Goal: Transaction & Acquisition: Purchase product/service

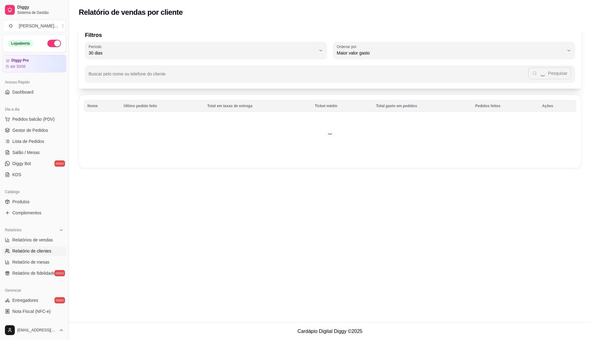
select select "30"
select select "HIGHEST_TOTAL_SPENT_WITH_ORDERS"
click at [34, 239] on span "Relatórios de vendas" at bounding box center [32, 240] width 41 height 6
select select "ALL"
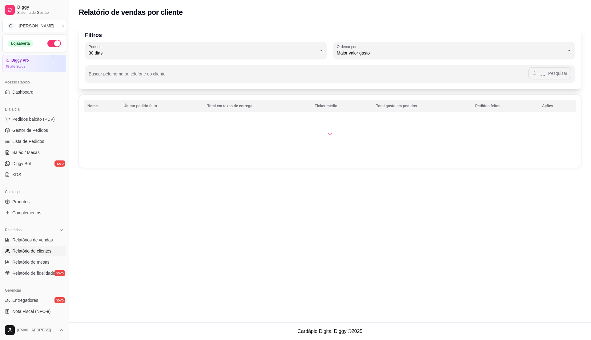
select select "0"
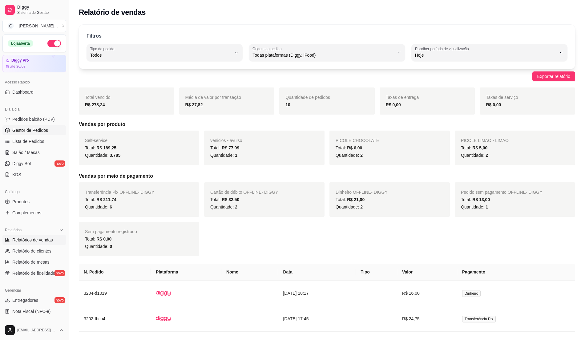
click at [37, 132] on span "Gestor de Pedidos" at bounding box center [30, 130] width 36 height 6
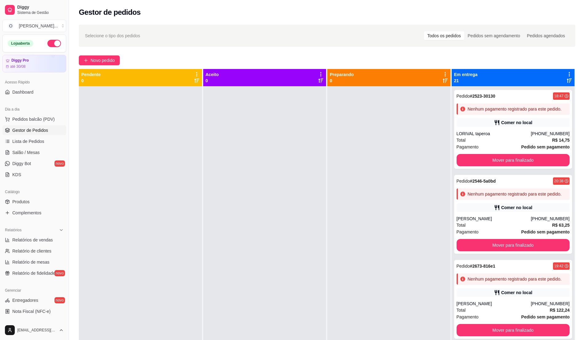
click at [28, 245] on ul "Relatórios de vendas Relatório de clientes Relatório de mesas Relatório de fide…" at bounding box center [34, 256] width 64 height 43
click at [29, 242] on span "Relatórios de vendas" at bounding box center [32, 240] width 41 height 6
select select "ALL"
select select "0"
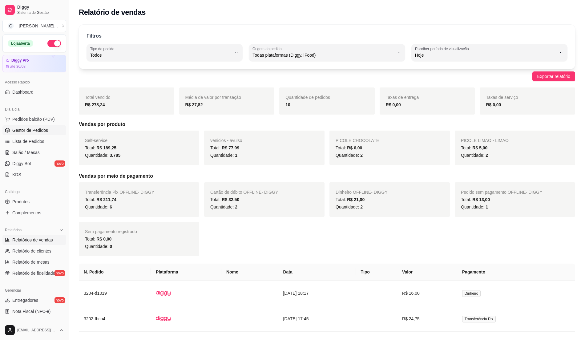
click at [38, 131] on span "Gestor de Pedidos" at bounding box center [30, 130] width 36 height 6
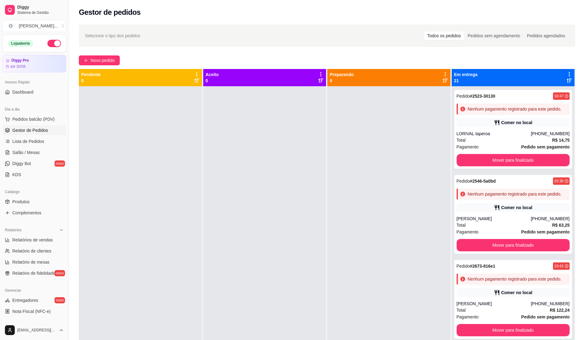
click at [332, 179] on div at bounding box center [388, 256] width 123 height 340
click at [41, 122] on button "Pedidos balcão (PDV)" at bounding box center [34, 119] width 64 height 10
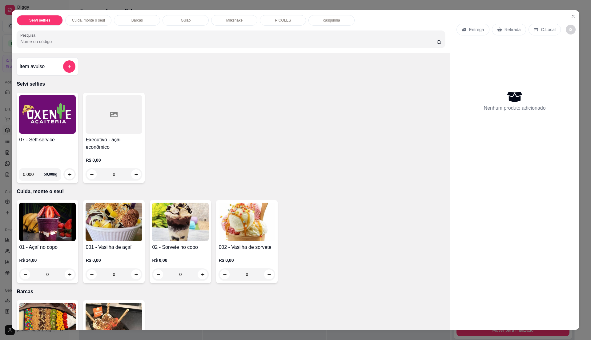
click at [47, 127] on img at bounding box center [47, 114] width 57 height 38
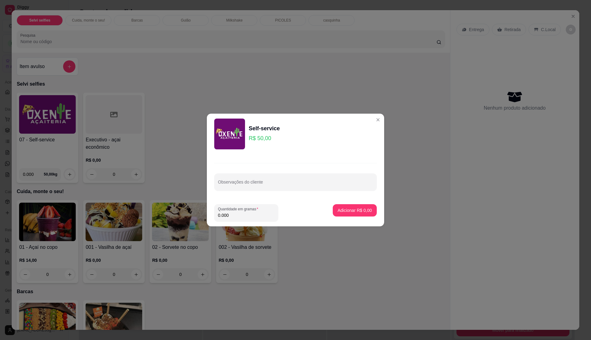
click at [257, 216] on input "0.000" at bounding box center [246, 215] width 57 height 6
type input "0.200"
click at [354, 216] on button "Adicionar R$ 10,00" at bounding box center [353, 210] width 45 height 12
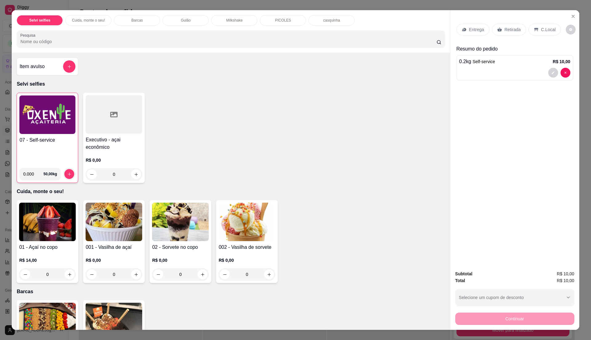
click at [542, 27] on p "C.Local" at bounding box center [548, 29] width 14 height 6
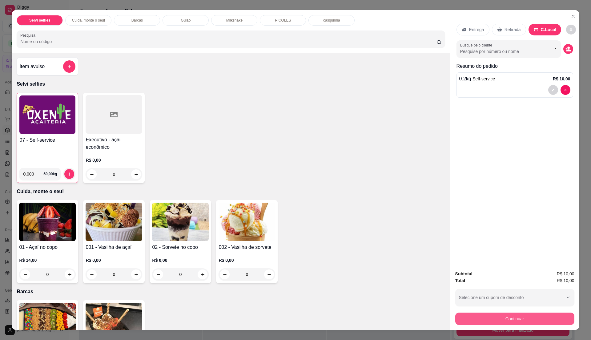
click at [498, 319] on button "Continuar" at bounding box center [514, 318] width 119 height 12
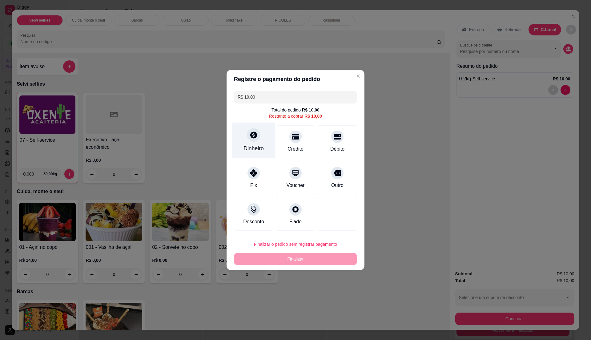
click at [252, 149] on div "Dinheiro" at bounding box center [253, 148] width 20 height 8
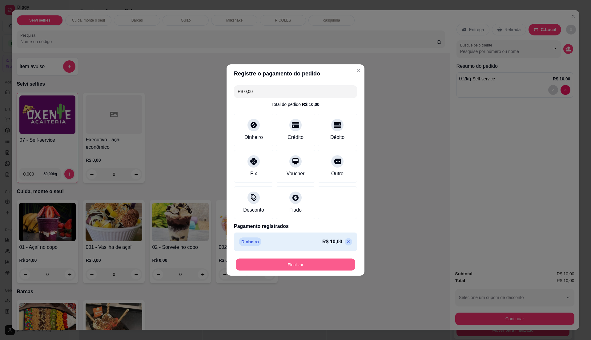
click at [318, 266] on button "Finalizar" at bounding box center [295, 265] width 119 height 12
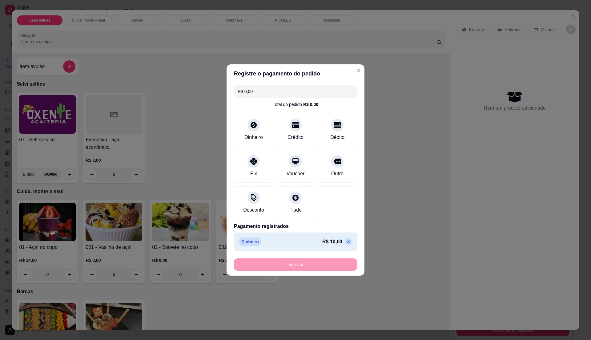
type input "-R$ 10,00"
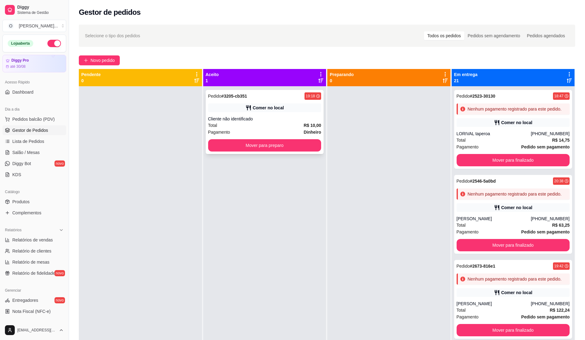
click at [254, 118] on div "Cliente não identificado" at bounding box center [264, 119] width 113 height 6
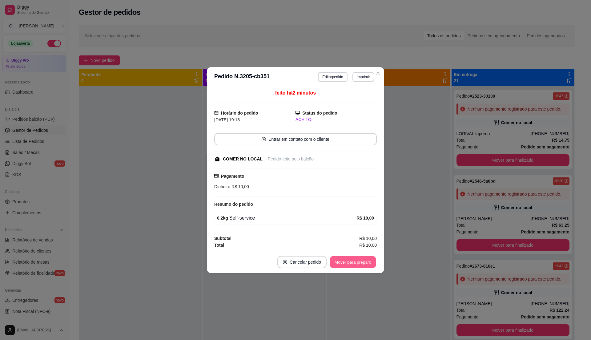
click at [354, 261] on button "Mover para preparo" at bounding box center [353, 262] width 46 height 12
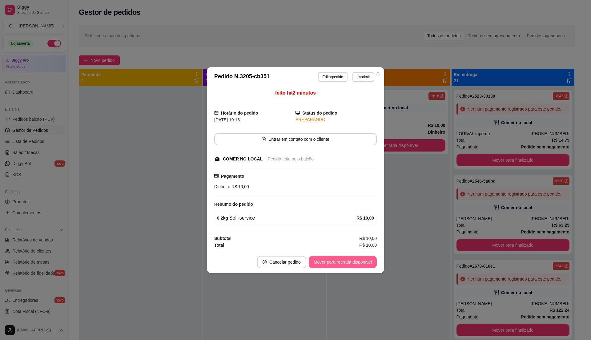
click at [354, 261] on button "Mover para retirada disponível" at bounding box center [343, 262] width 68 height 12
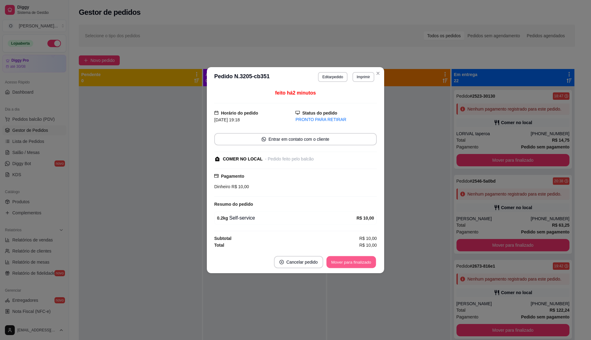
click at [354, 261] on button "Mover para finalizado" at bounding box center [352, 262] width 50 height 12
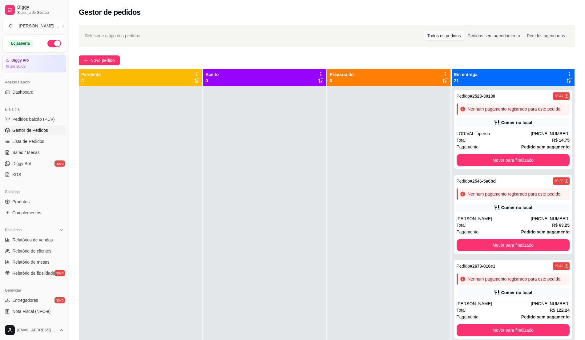
drag, startPoint x: 275, startPoint y: 147, endPoint x: 270, endPoint y: 147, distance: 4.6
click at [275, 147] on div at bounding box center [264, 256] width 123 height 340
click at [11, 117] on button "Pedidos balcão (PDV)" at bounding box center [34, 119] width 64 height 10
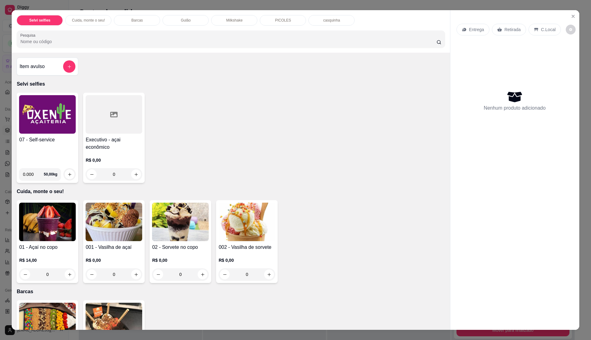
click at [23, 132] on img at bounding box center [47, 114] width 57 height 38
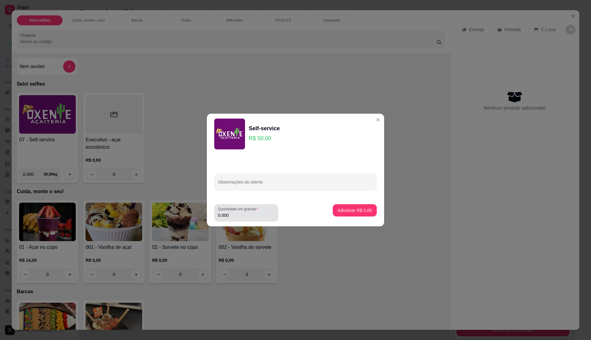
click at [256, 212] on input "0.000" at bounding box center [246, 215] width 57 height 6
type input "0.23"
click at [348, 206] on button "Adicionar R$ 11,50" at bounding box center [353, 210] width 45 height 12
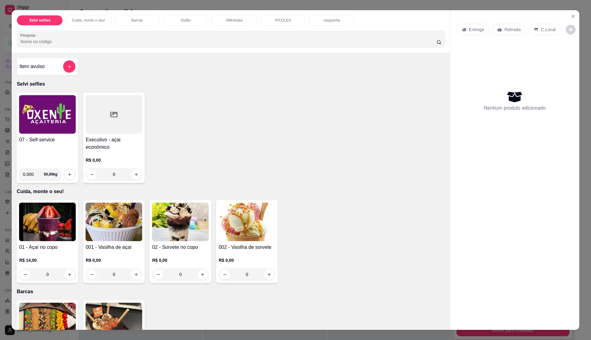
click at [48, 133] on img at bounding box center [47, 114] width 57 height 38
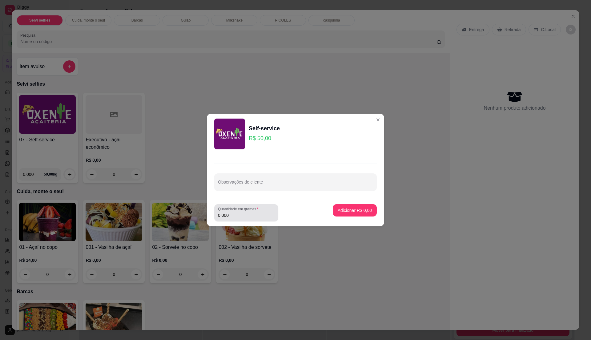
click at [249, 213] on input "0.000" at bounding box center [246, 215] width 57 height 6
type input "0.235"
click at [335, 206] on button "Adicionar R$ 11,75" at bounding box center [353, 210] width 46 height 12
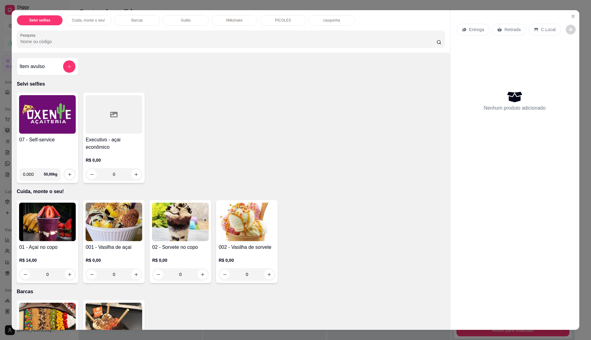
click at [49, 127] on img at bounding box center [47, 114] width 57 height 38
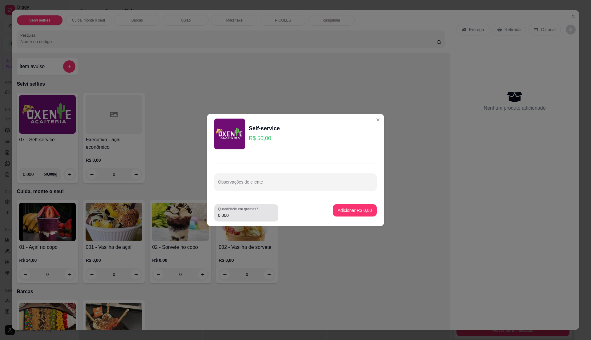
click at [265, 215] on input "0.000" at bounding box center [246, 215] width 57 height 6
type input "0.455"
click at [361, 209] on p "Adicionar R$ 22,75" at bounding box center [354, 210] width 36 height 6
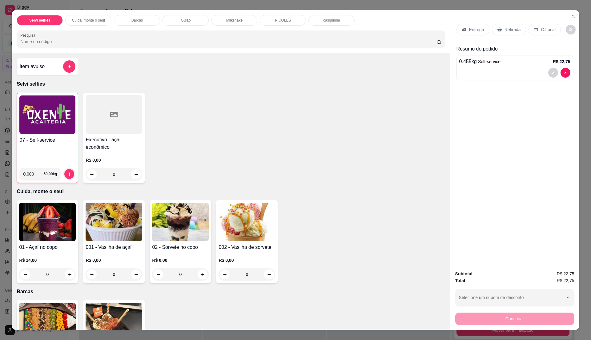
click at [542, 30] on p "C.Local" at bounding box center [548, 29] width 14 height 6
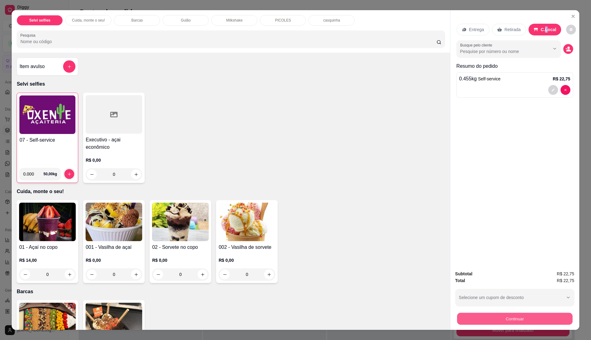
click at [530, 319] on button "Continuar" at bounding box center [514, 318] width 115 height 12
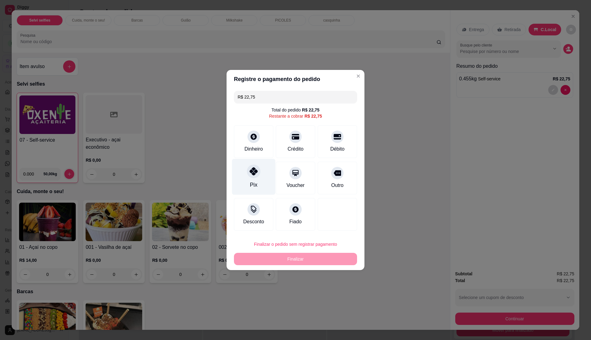
click at [244, 179] on div "Pix" at bounding box center [253, 177] width 43 height 36
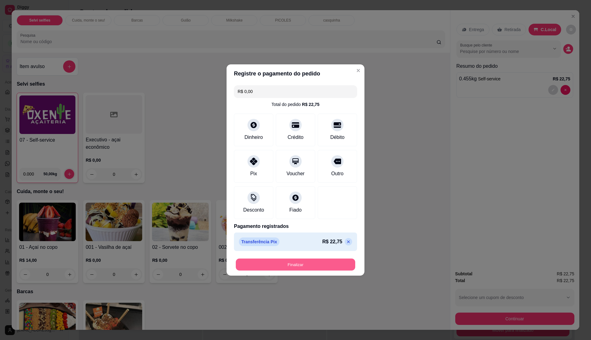
click at [261, 265] on button "Finalizar" at bounding box center [295, 265] width 119 height 12
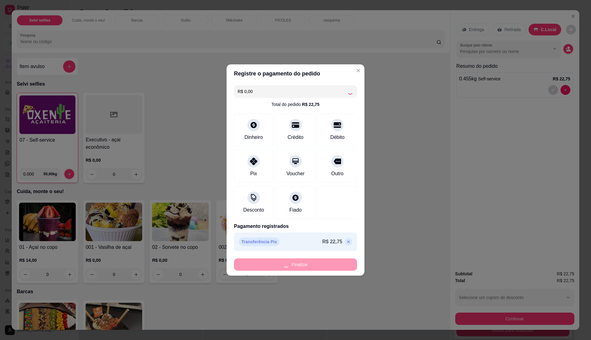
type input "-R$ 22,75"
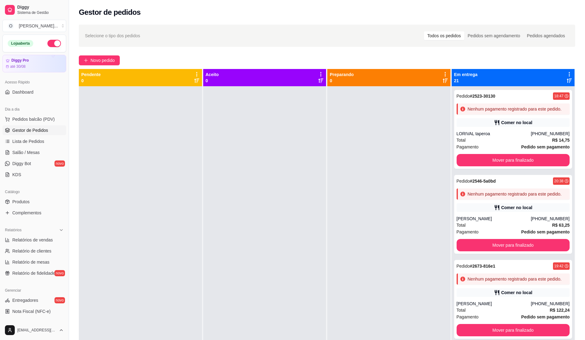
click at [314, 206] on div at bounding box center [264, 256] width 123 height 340
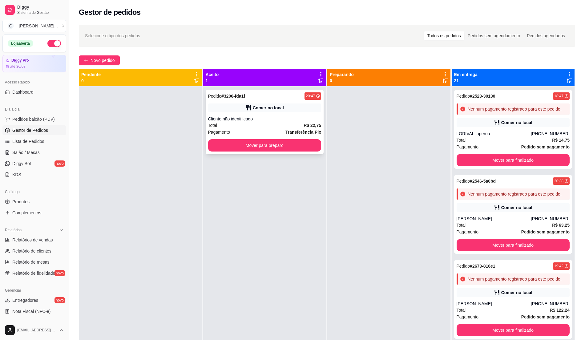
click at [285, 120] on div "Cliente não identificado" at bounding box center [264, 119] width 113 height 6
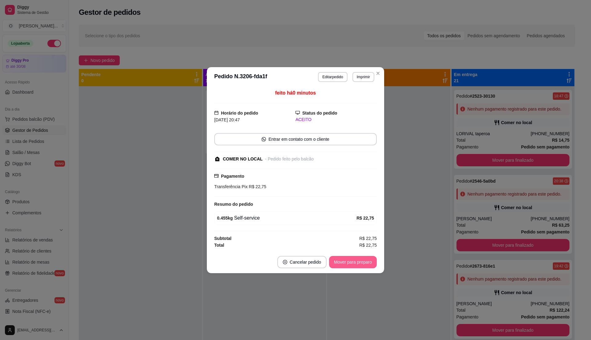
click at [354, 267] on button "Mover para preparo" at bounding box center [353, 262] width 48 height 12
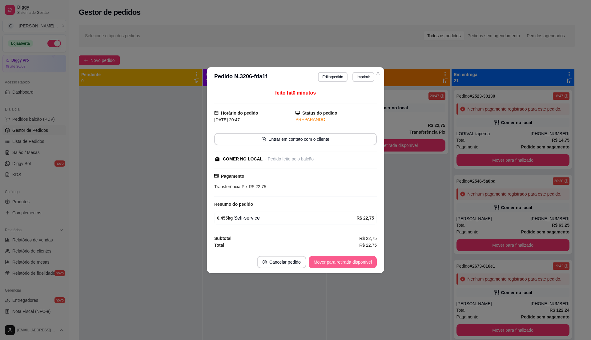
click at [361, 259] on button "Mover para retirada disponível" at bounding box center [343, 262] width 68 height 12
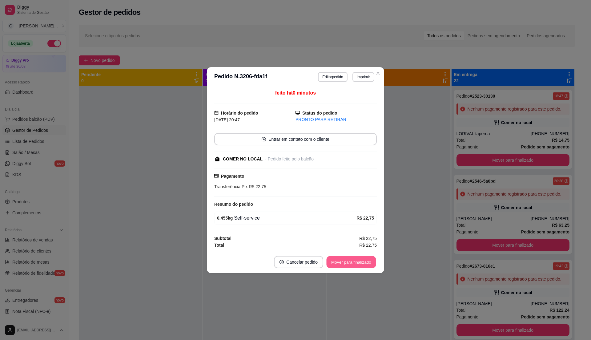
click at [361, 259] on button "Mover para finalizado" at bounding box center [352, 262] width 50 height 12
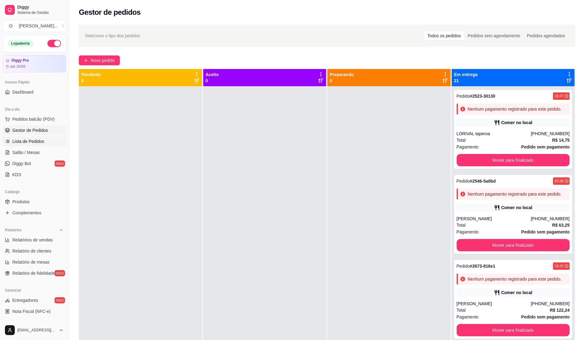
click at [37, 141] on span "Lista de Pedidos" at bounding box center [28, 141] width 32 height 6
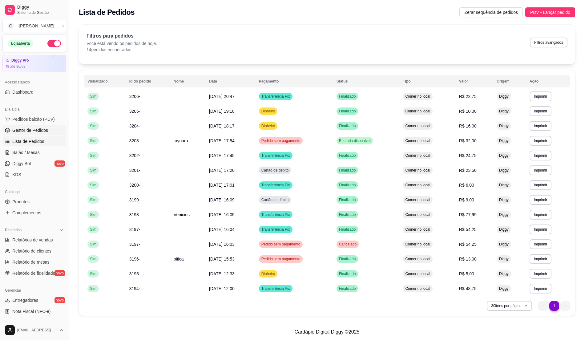
click at [46, 130] on span "Gestor de Pedidos" at bounding box center [30, 130] width 36 height 6
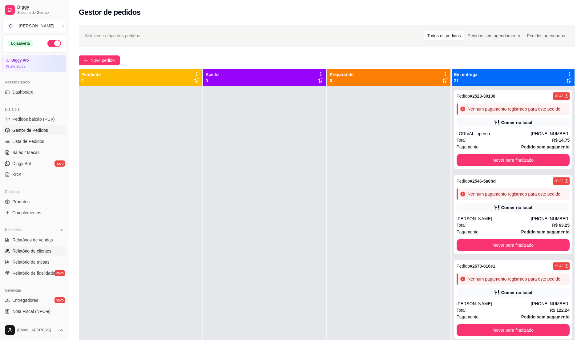
click at [23, 254] on link "Relatório de clientes" at bounding box center [34, 251] width 64 height 10
select select "30"
select select "HIGHEST_TOTAL_SPENT_WITH_ORDERS"
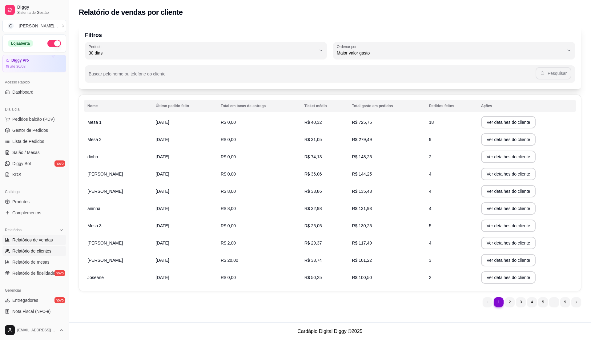
click at [39, 243] on span "Relatórios de vendas" at bounding box center [32, 240] width 41 height 6
select select "ALL"
select select "0"
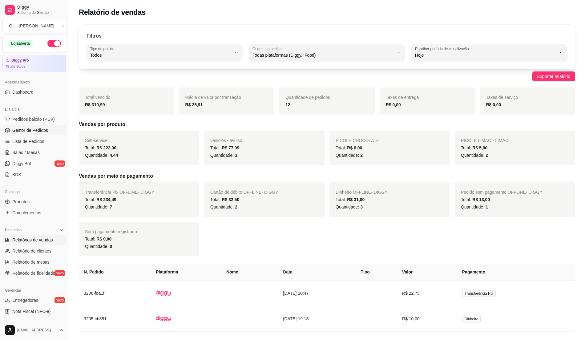
click at [13, 128] on span "Gestor de Pedidos" at bounding box center [30, 130] width 36 height 6
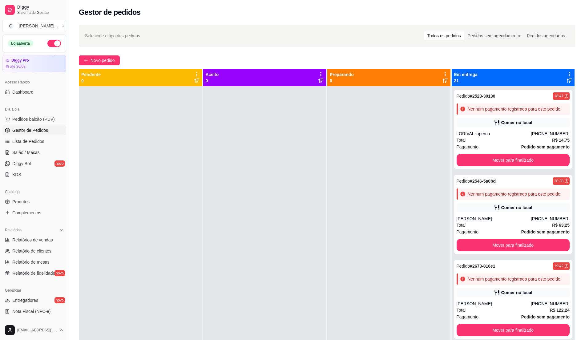
drag, startPoint x: 197, startPoint y: 124, endPoint x: 171, endPoint y: 111, distance: 29.2
click at [189, 120] on div at bounding box center [140, 256] width 123 height 340
click at [24, 122] on button "Pedidos balcão (PDV)" at bounding box center [34, 119] width 64 height 10
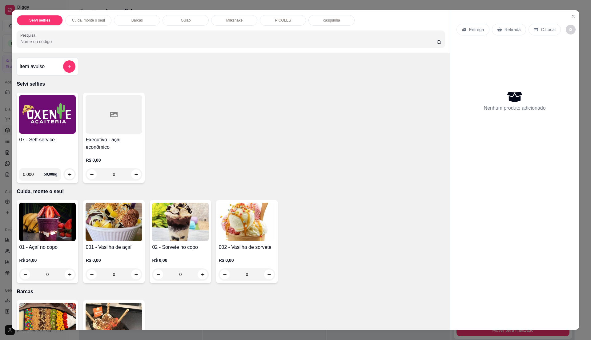
click at [51, 146] on div "07 - Self-service" at bounding box center [47, 149] width 57 height 27
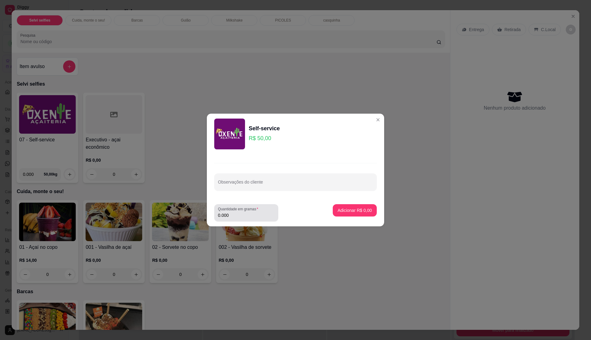
click at [241, 216] on input "0.000" at bounding box center [246, 215] width 57 height 6
type input "0.3"
click at [350, 209] on p "Adicionar R$ 15,00" at bounding box center [354, 210] width 36 height 6
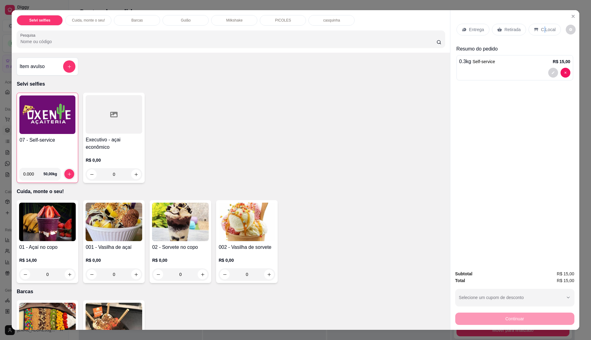
click at [539, 26] on div "Entrega Retirada C.Local" at bounding box center [514, 30] width 117 height 22
click at [539, 26] on div "C.Local" at bounding box center [544, 30] width 32 height 12
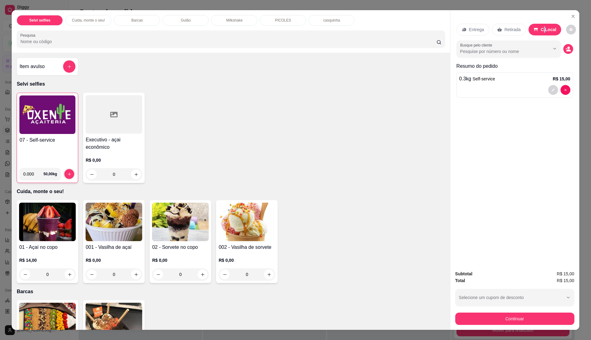
click at [539, 26] on div "C.Local" at bounding box center [544, 30] width 33 height 12
click at [521, 316] on button "Continuar" at bounding box center [514, 318] width 115 height 12
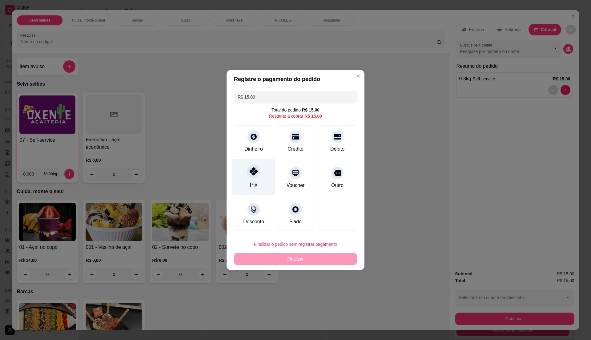
click at [257, 179] on div "Pix" at bounding box center [253, 177] width 43 height 36
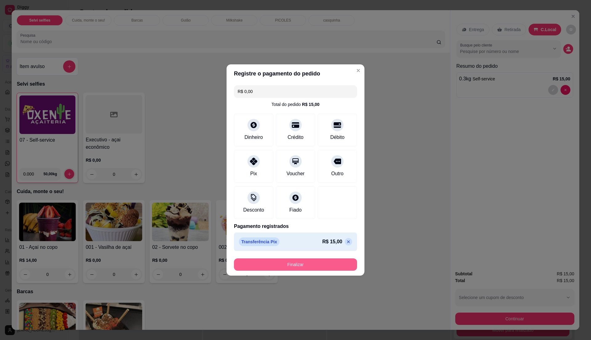
click at [287, 265] on button "Finalizar" at bounding box center [295, 264] width 123 height 12
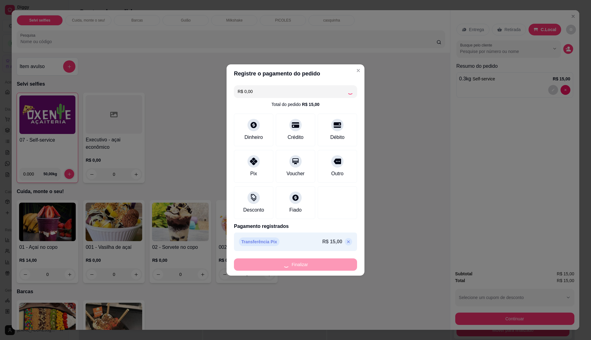
type input "-R$ 15,00"
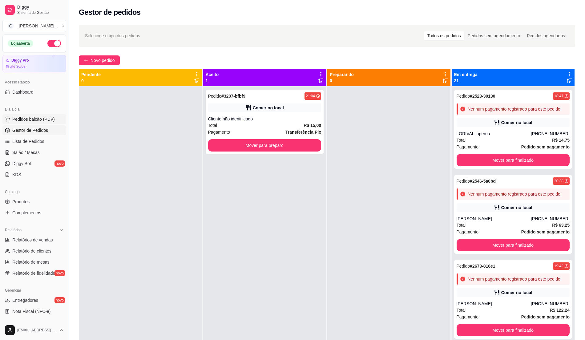
click at [38, 118] on span "Pedidos balcão (PDV)" at bounding box center [33, 119] width 42 height 6
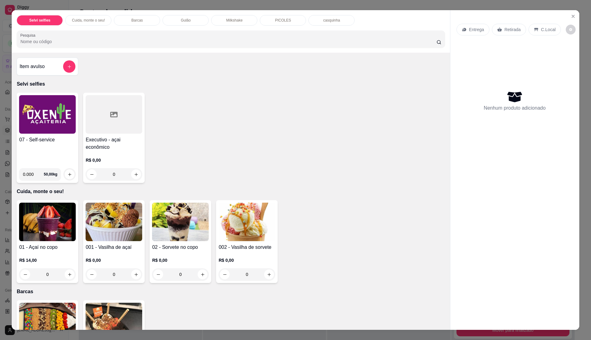
click at [67, 132] on img at bounding box center [47, 114] width 57 height 38
click at [564, 19] on div "Entrega Retirada C.Local" at bounding box center [514, 30] width 117 height 22
click at [573, 17] on button "Close" at bounding box center [573, 16] width 10 height 10
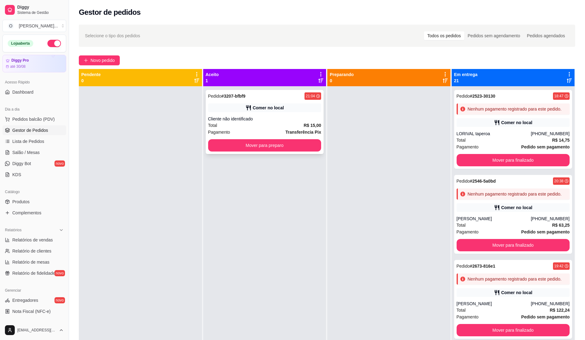
click at [257, 117] on div "Cliente não identificado" at bounding box center [264, 119] width 113 height 6
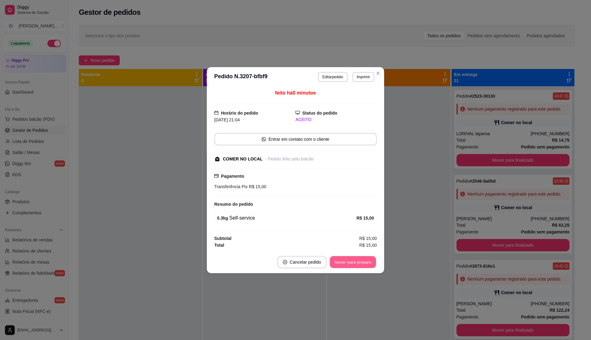
click at [353, 260] on button "Mover para preparo" at bounding box center [353, 262] width 46 height 12
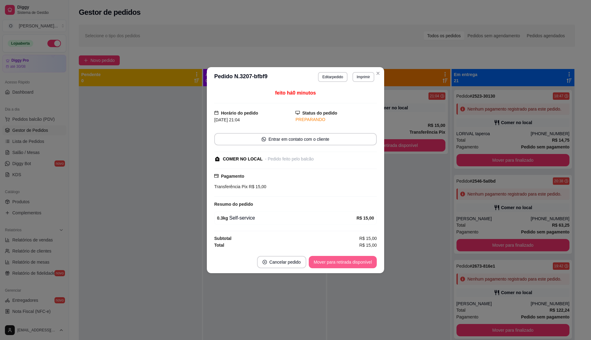
click at [359, 265] on button "Mover para retirada disponível" at bounding box center [343, 262] width 68 height 12
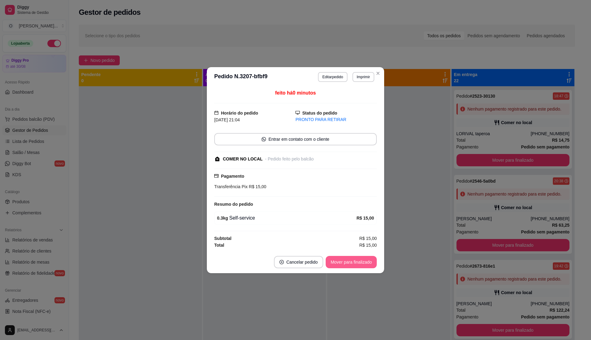
click at [359, 264] on button "Mover para finalizado" at bounding box center [351, 262] width 51 height 12
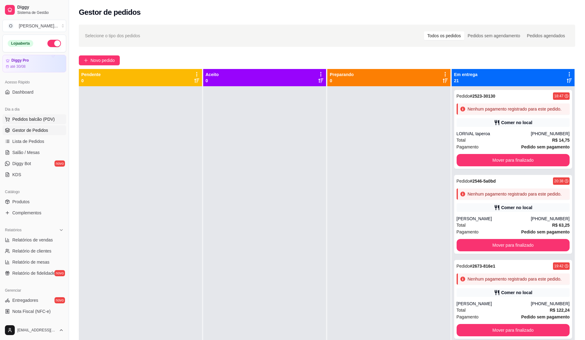
click at [35, 120] on span "Pedidos balcão (PDV)" at bounding box center [33, 119] width 42 height 6
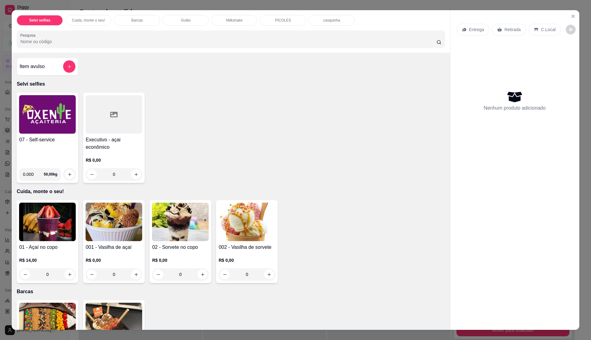
click at [51, 146] on div "07 - Self-service" at bounding box center [47, 149] width 57 height 27
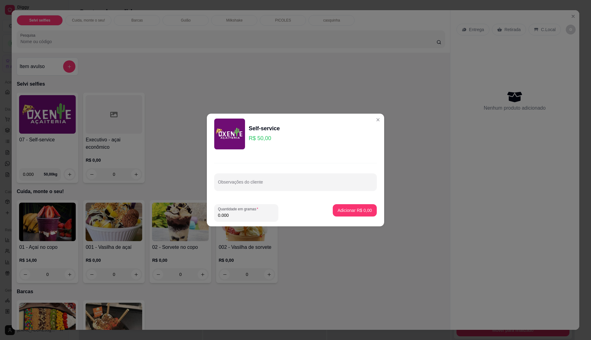
click at [261, 217] on input "0.000" at bounding box center [246, 215] width 57 height 6
type input "0.115"
click at [342, 206] on button "Adicionar R$ 5,75" at bounding box center [355, 210] width 44 height 12
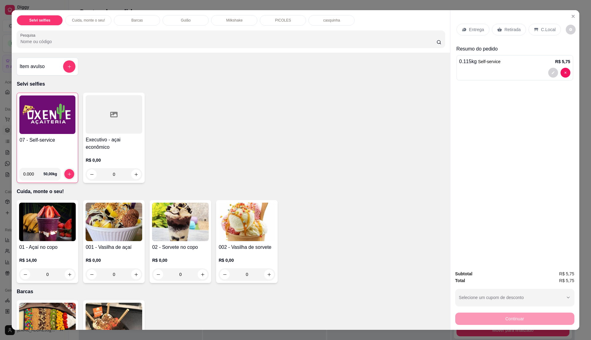
click at [26, 120] on img at bounding box center [47, 114] width 56 height 38
click at [54, 137] on h4 "07 - Self-service" at bounding box center [47, 139] width 56 height 7
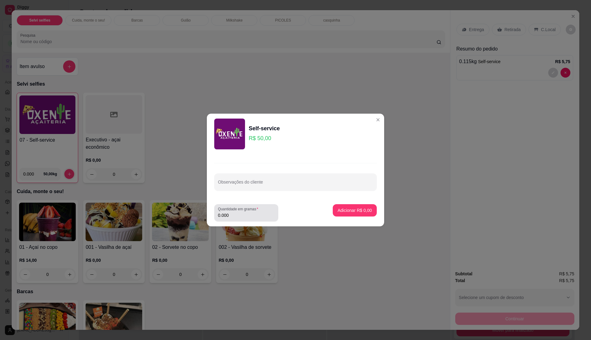
click at [255, 215] on input "0.000" at bounding box center [246, 215] width 57 height 6
type input "0.265"
click at [352, 214] on button "Adicionar R$ 13,25" at bounding box center [353, 210] width 45 height 12
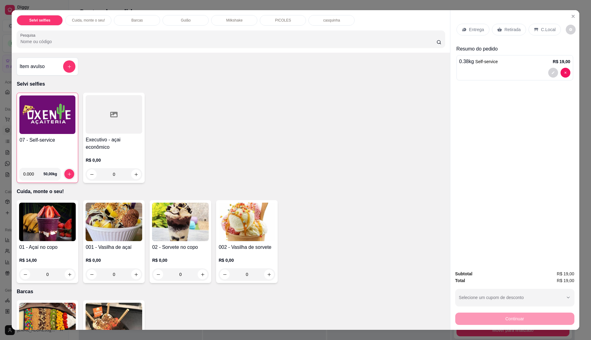
click at [55, 130] on img at bounding box center [47, 114] width 56 height 38
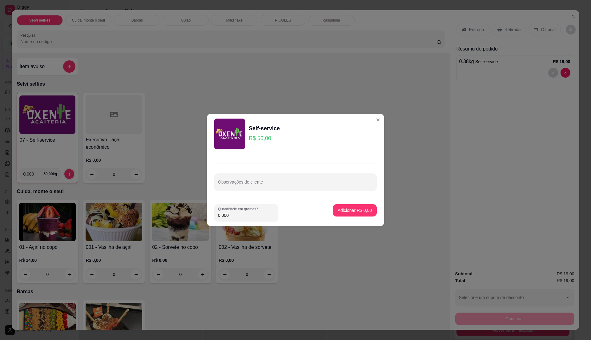
click at [241, 218] on input "0.000" at bounding box center [246, 215] width 57 height 6
type input "0.18"
click at [342, 210] on p "Adicionar R$ 9,00" at bounding box center [355, 210] width 34 height 6
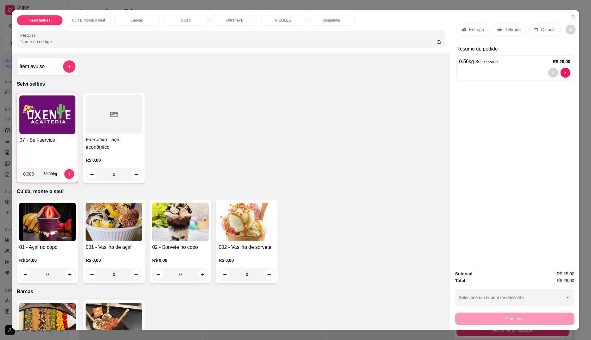
click at [541, 32] on p "C.Local" at bounding box center [548, 29] width 14 height 6
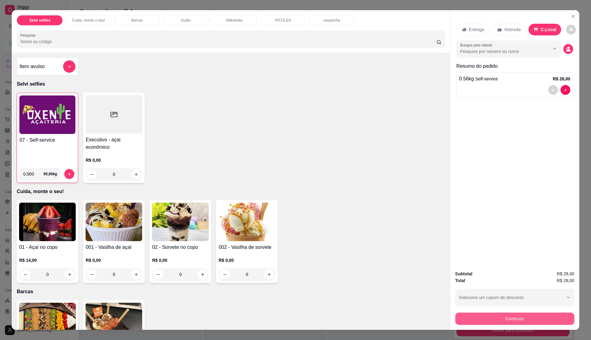
click at [468, 322] on button "Continuar" at bounding box center [514, 318] width 119 height 12
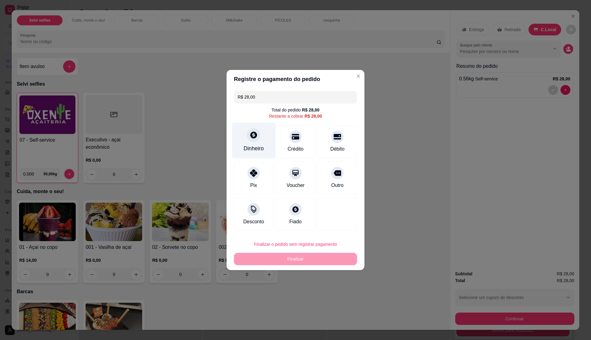
click at [256, 138] on div at bounding box center [254, 135] width 14 height 14
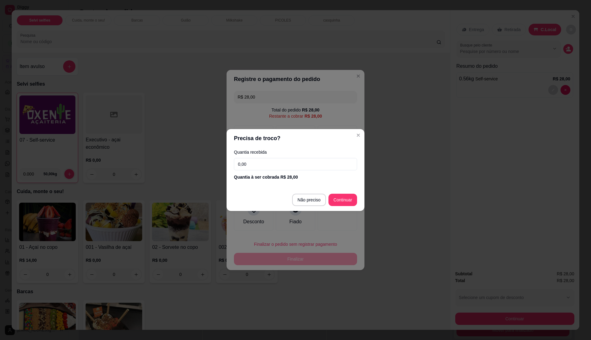
click at [307, 166] on input "0,00" at bounding box center [295, 164] width 123 height 12
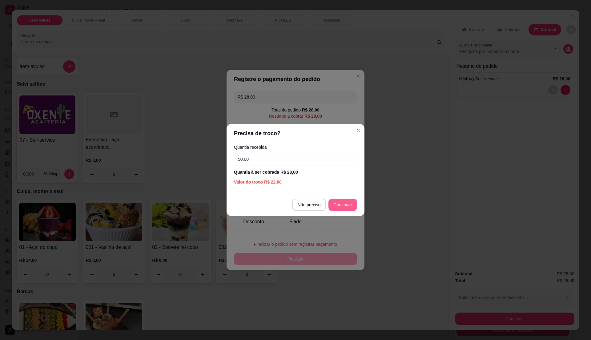
type input "50,00"
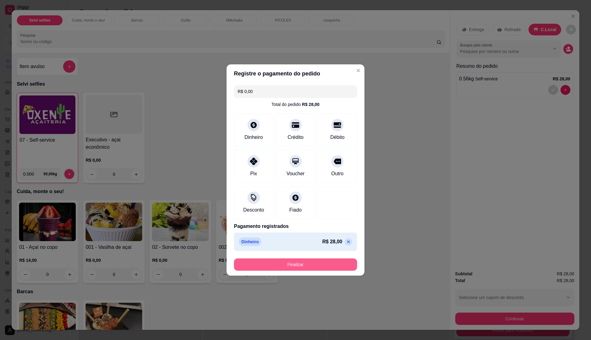
click at [307, 265] on button "Finalizar" at bounding box center [295, 264] width 123 height 12
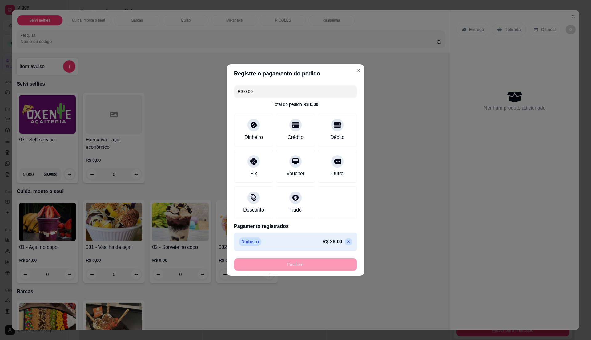
type input "-R$ 28,00"
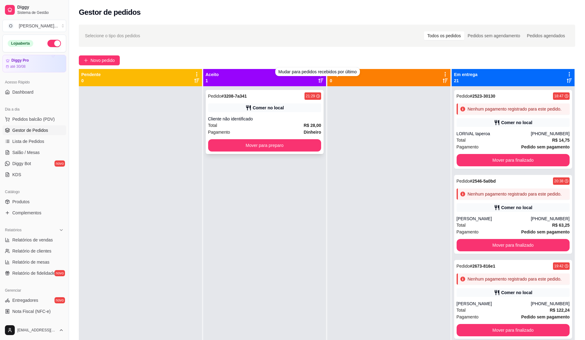
click at [294, 114] on div "Pedido # 3208-7a341 21:29 Comer no local Cliente não identificado Total R$ 28,0…" at bounding box center [265, 122] width 118 height 64
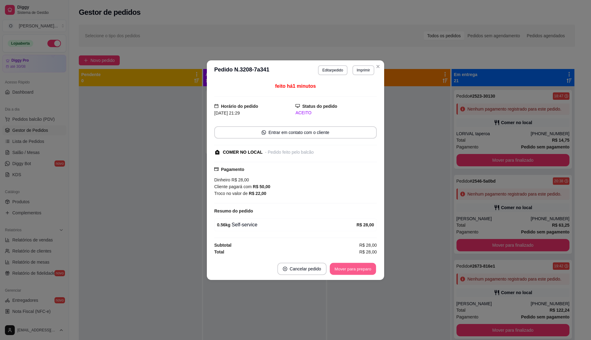
click at [351, 270] on button "Mover para preparo" at bounding box center [353, 269] width 46 height 12
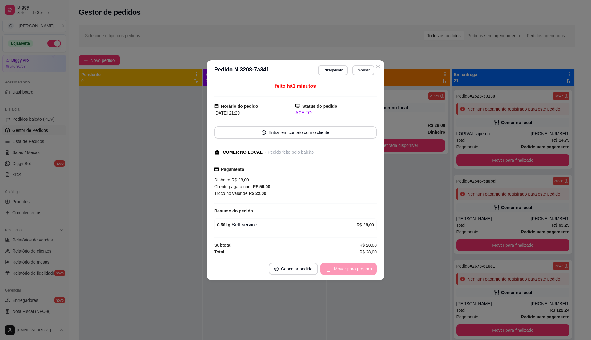
click at [351, 270] on div "Mover para preparo" at bounding box center [348, 269] width 56 height 12
click at [351, 270] on button "Mover para retirada disponível" at bounding box center [343, 269] width 68 height 12
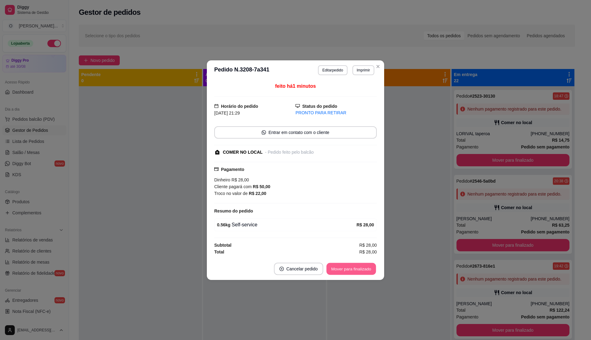
click at [351, 270] on button "Mover para finalizado" at bounding box center [352, 269] width 50 height 12
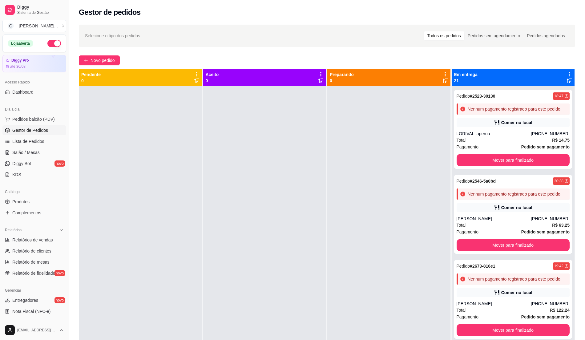
click at [47, 45] on button "button" at bounding box center [54, 43] width 14 height 7
